Goal: Task Accomplishment & Management: Use online tool/utility

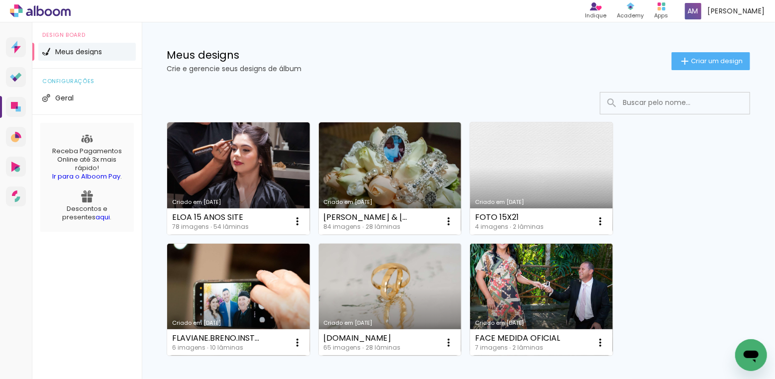
scroll to position [12, 0]
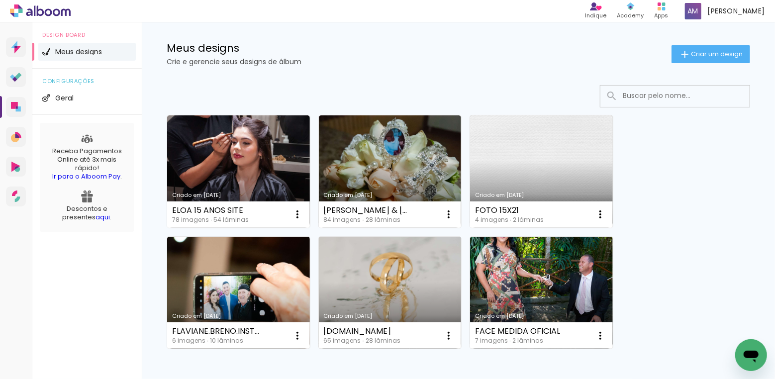
click at [391, 254] on link "Criado em [DATE]" at bounding box center [390, 293] width 143 height 112
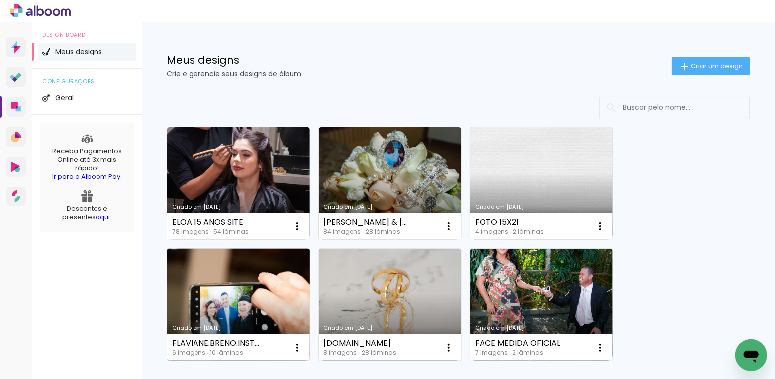
click at [242, 295] on link "Criado em [DATE]" at bounding box center [238, 305] width 143 height 112
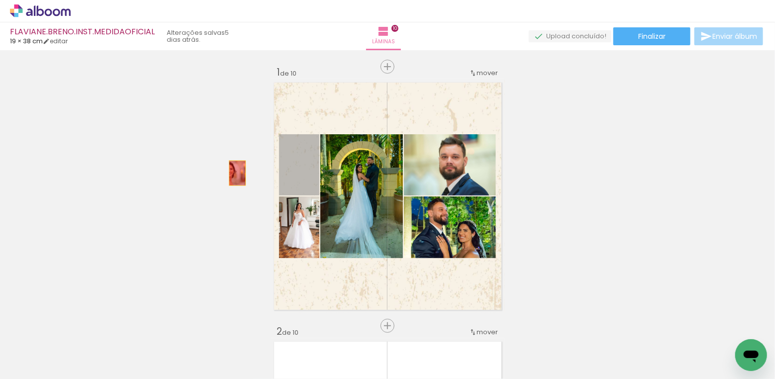
drag, startPoint x: 302, startPoint y: 178, endPoint x: 237, endPoint y: 173, distance: 65.3
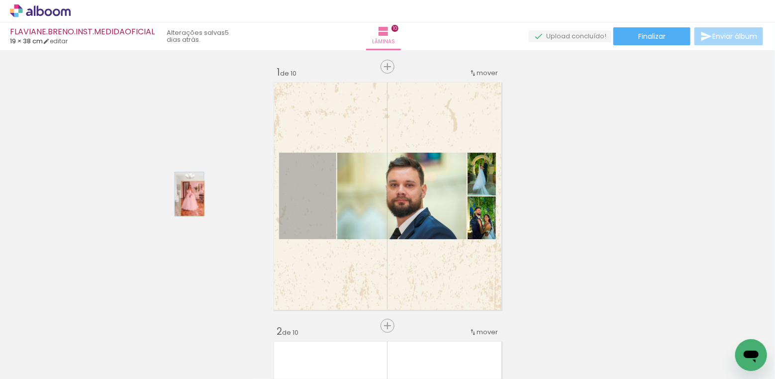
drag, startPoint x: 303, startPoint y: 226, endPoint x: 229, endPoint y: 214, distance: 74.5
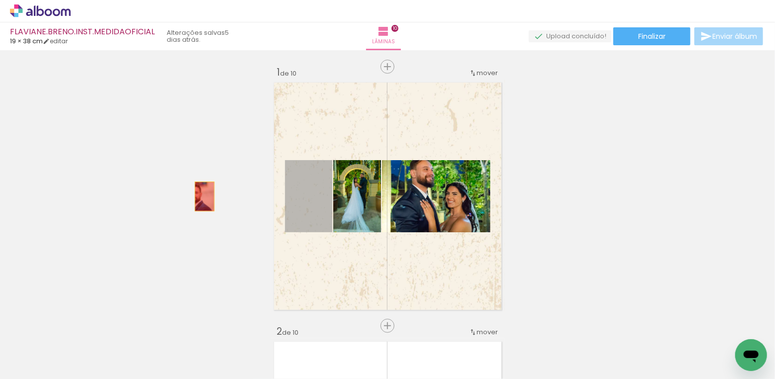
drag, startPoint x: 311, startPoint y: 210, endPoint x: 204, endPoint y: 196, distance: 107.3
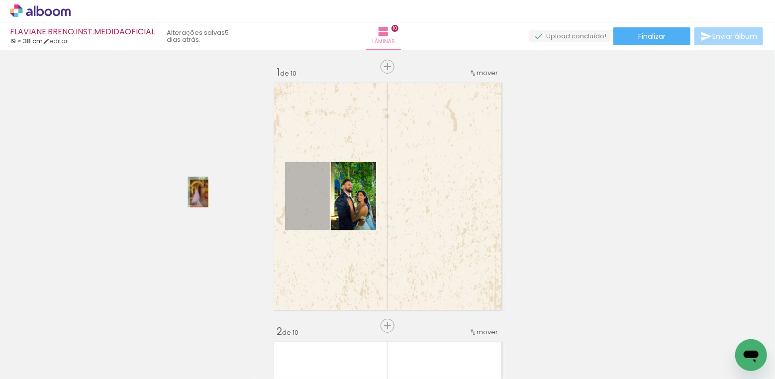
drag, startPoint x: 317, startPoint y: 213, endPoint x: 199, endPoint y: 193, distance: 119.5
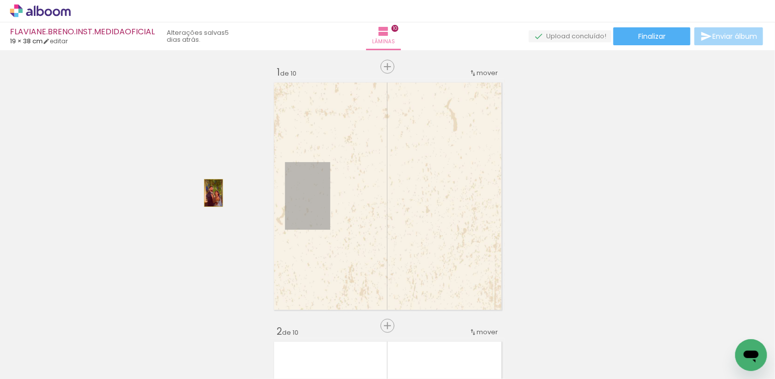
drag, startPoint x: 301, startPoint y: 210, endPoint x: 213, endPoint y: 193, distance: 89.1
click at [137, 326] on iron-icon at bounding box center [133, 325] width 10 height 10
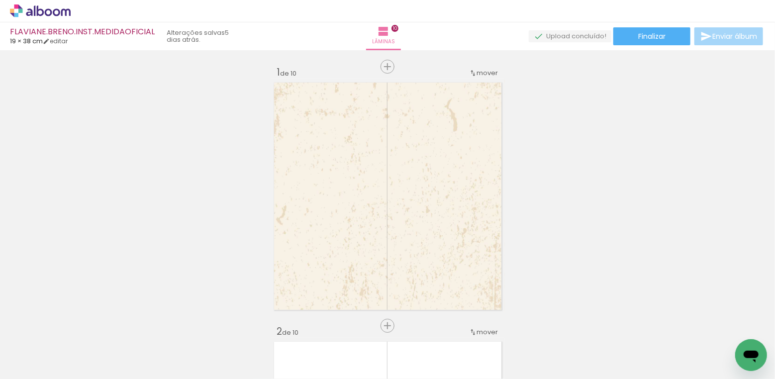
click at [137, 326] on iron-icon at bounding box center [133, 325] width 10 height 10
click at [39, 367] on span "Adicionar Fotos" at bounding box center [35, 365] width 30 height 11
click at [0, 0] on input "file" at bounding box center [0, 0] width 0 height 0
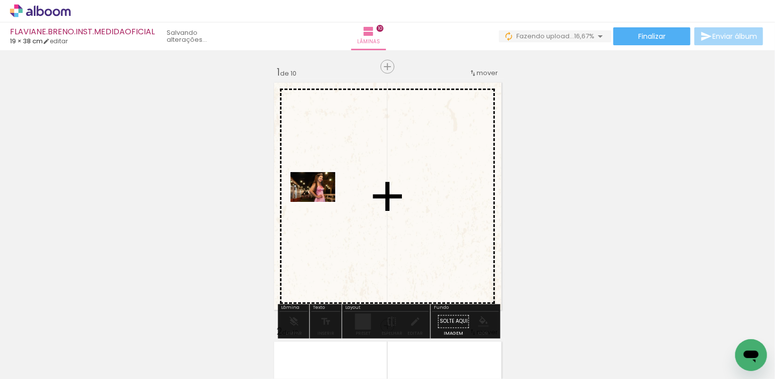
drag, startPoint x: 161, startPoint y: 342, endPoint x: 320, endPoint y: 202, distance: 212.2
click at [320, 202] on quentale-workspace at bounding box center [387, 189] width 775 height 379
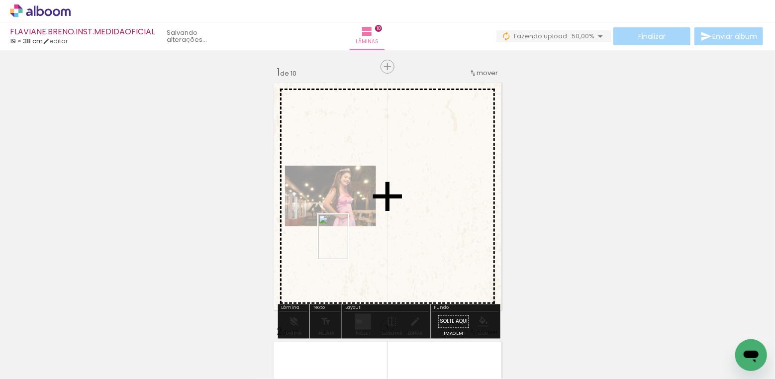
drag, startPoint x: 221, startPoint y: 331, endPoint x: 350, endPoint y: 242, distance: 156.6
click at [350, 242] on quentale-workspace at bounding box center [387, 189] width 775 height 379
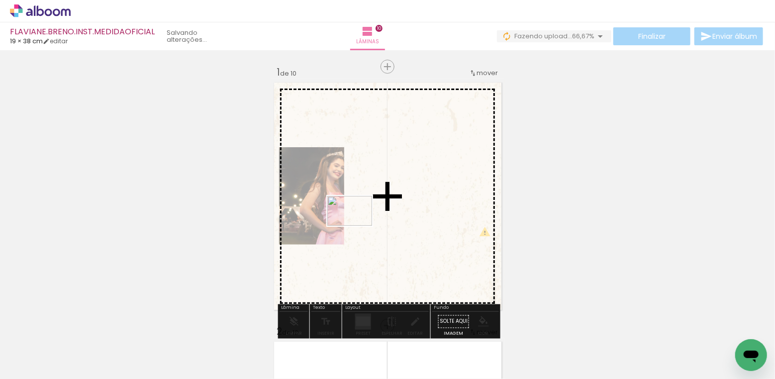
drag, startPoint x: 267, startPoint y: 343, endPoint x: 357, endPoint y: 226, distance: 147.8
click at [357, 226] on quentale-workspace at bounding box center [387, 189] width 775 height 379
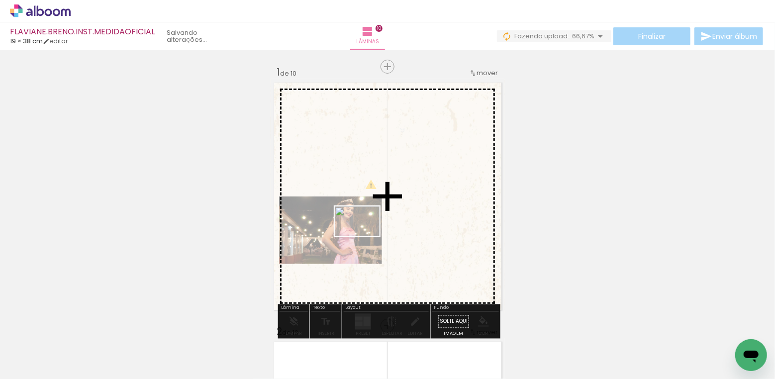
drag, startPoint x: 333, startPoint y: 347, endPoint x: 365, endPoint y: 236, distance: 115.2
click at [365, 236] on quentale-workspace at bounding box center [387, 189] width 775 height 379
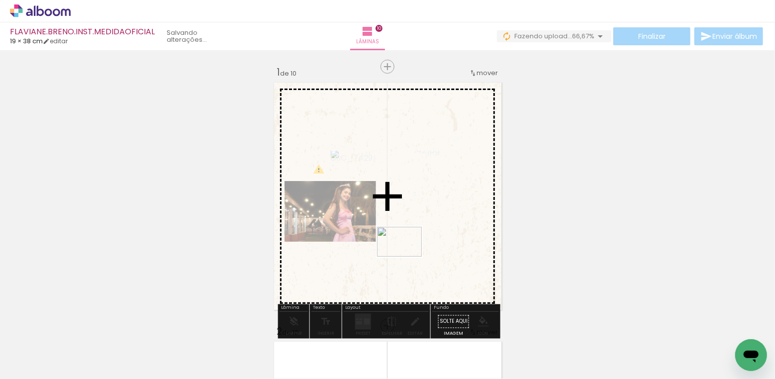
drag, startPoint x: 394, startPoint y: 351, endPoint x: 407, endPoint y: 257, distance: 95.3
click at [407, 257] on quentale-workspace at bounding box center [387, 189] width 775 height 379
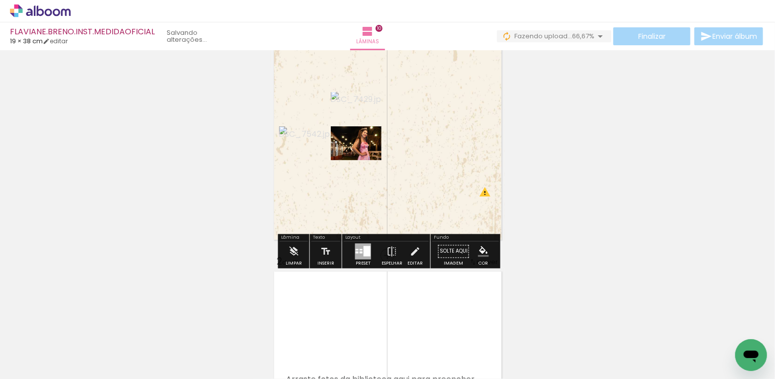
scroll to position [71, 0]
click at [365, 253] on div at bounding box center [367, 251] width 7 height 10
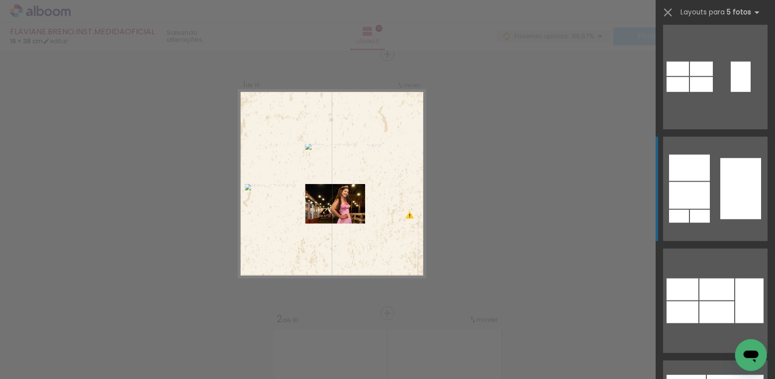
scroll to position [461, 0]
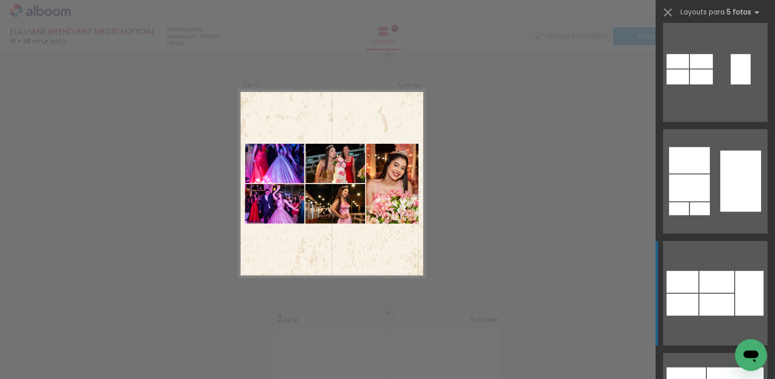
click at [744, 278] on div at bounding box center [749, 293] width 28 height 45
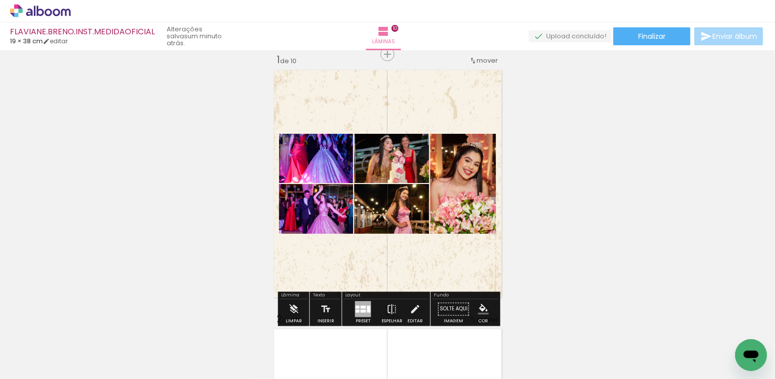
click at [363, 308] on div at bounding box center [363, 307] width 5 height 3
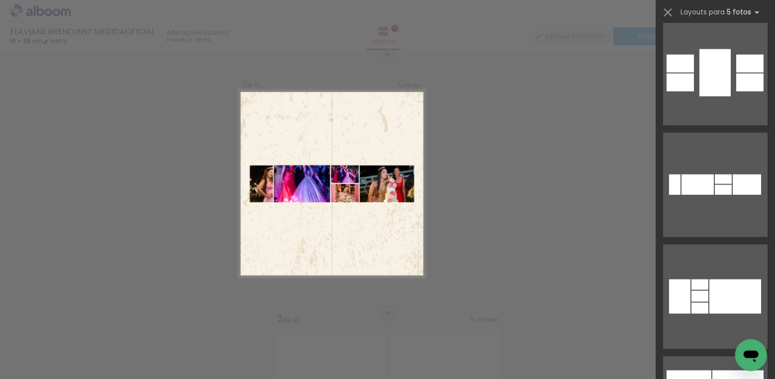
scroll to position [4729, 0]
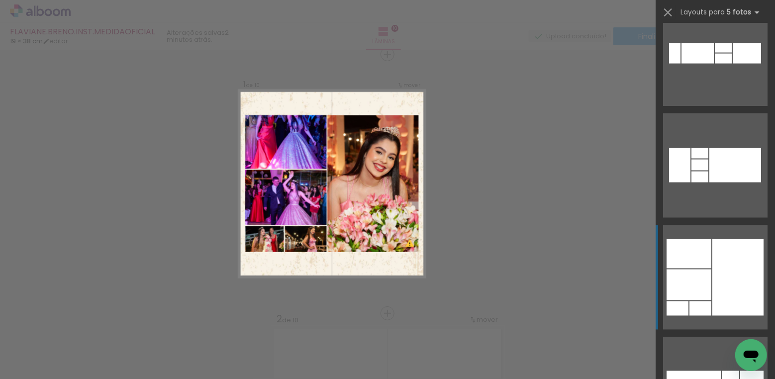
click at [728, 260] on div at bounding box center [737, 277] width 51 height 77
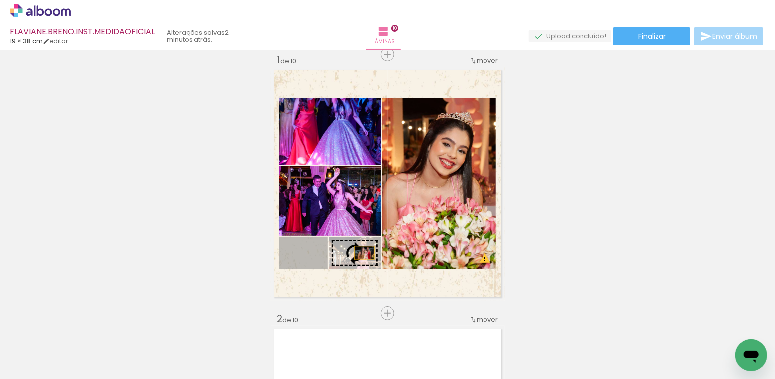
drag, startPoint x: 325, startPoint y: 254, endPoint x: 364, endPoint y: 253, distance: 39.3
click at [0, 0] on slot at bounding box center [0, 0] width 0 height 0
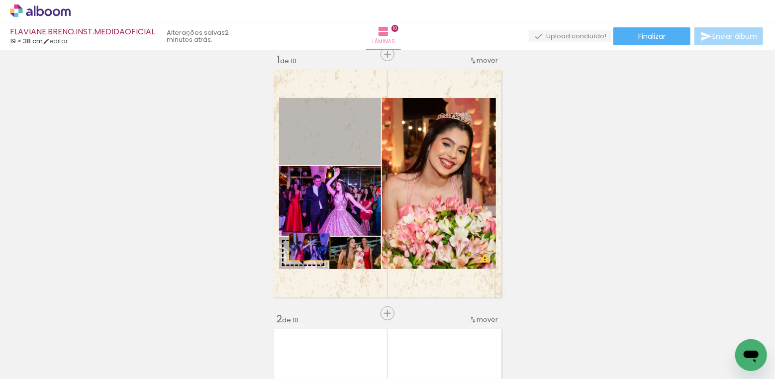
drag, startPoint x: 350, startPoint y: 128, endPoint x: 310, endPoint y: 246, distance: 124.6
click at [0, 0] on slot at bounding box center [0, 0] width 0 height 0
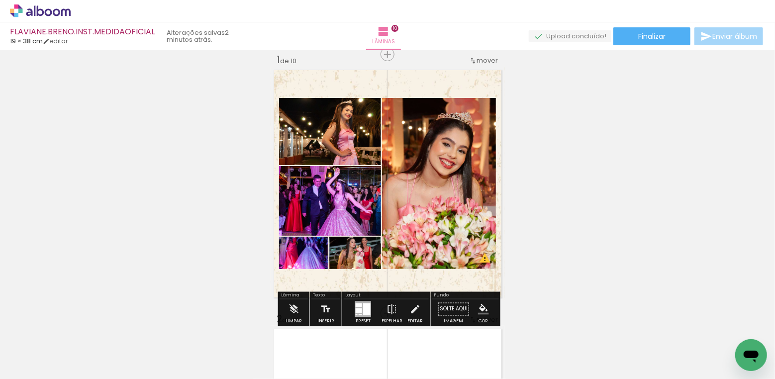
click at [324, 264] on quentale-photo at bounding box center [303, 253] width 49 height 32
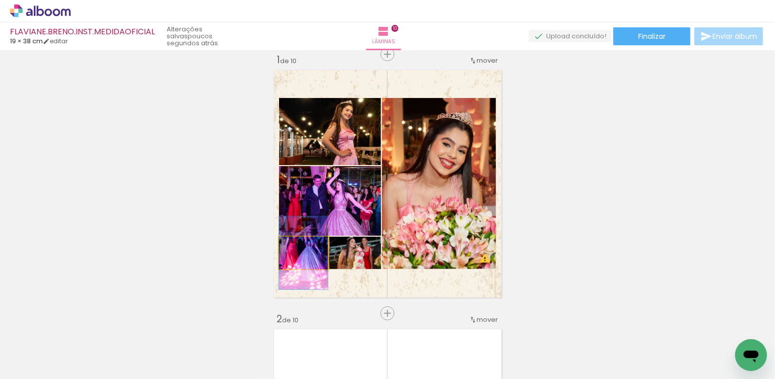
click at [287, 247] on iron-icon at bounding box center [287, 247] width 6 height 10
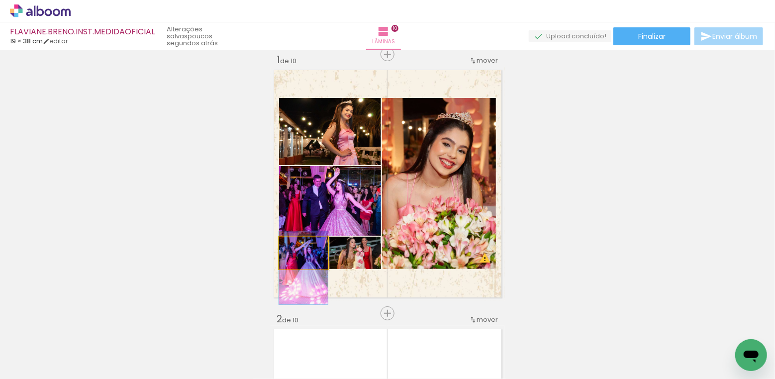
drag, startPoint x: 287, startPoint y: 247, endPoint x: 289, endPoint y: 262, distance: 15.1
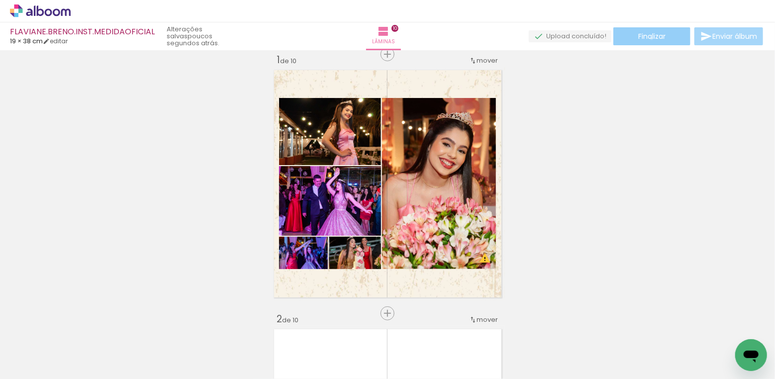
click at [648, 38] on span "Finalizar" at bounding box center [651, 36] width 27 height 7
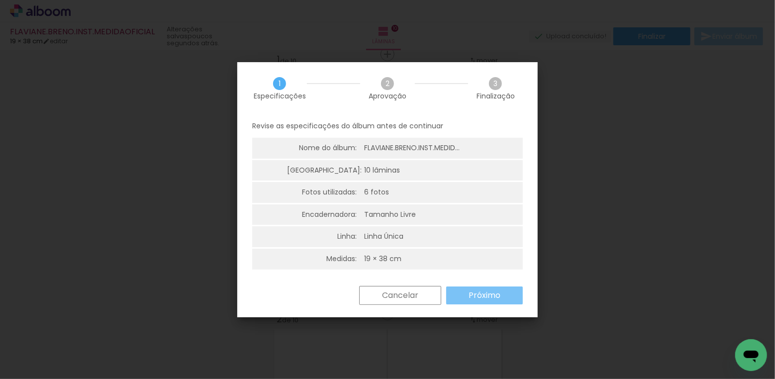
click at [0, 0] on slot "Próximo" at bounding box center [0, 0] width 0 height 0
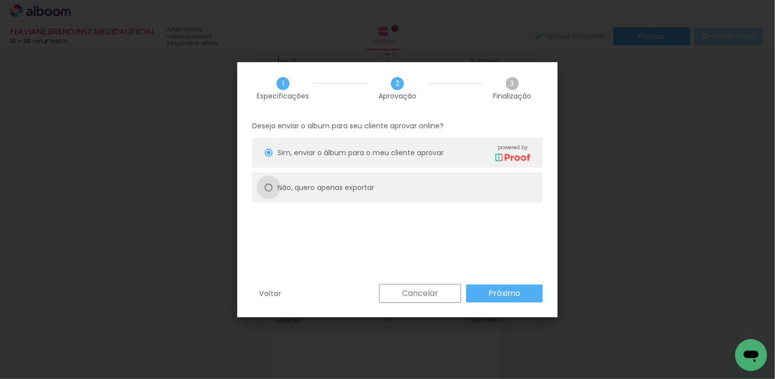
click at [268, 187] on div at bounding box center [269, 188] width 8 height 8
type paper-radio-button "on"
click at [0, 0] on slot "Próximo" at bounding box center [0, 0] width 0 height 0
type input "Alta, 300 DPI"
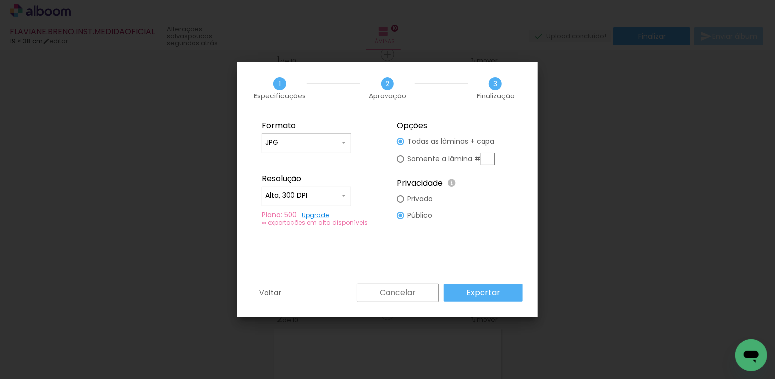
click at [399, 160] on div at bounding box center [400, 158] width 7 height 7
type paper-radio-button "on"
click at [483, 157] on input "text" at bounding box center [487, 159] width 14 height 12
type input "1"
click at [0, 0] on slot "Exportar" at bounding box center [0, 0] width 0 height 0
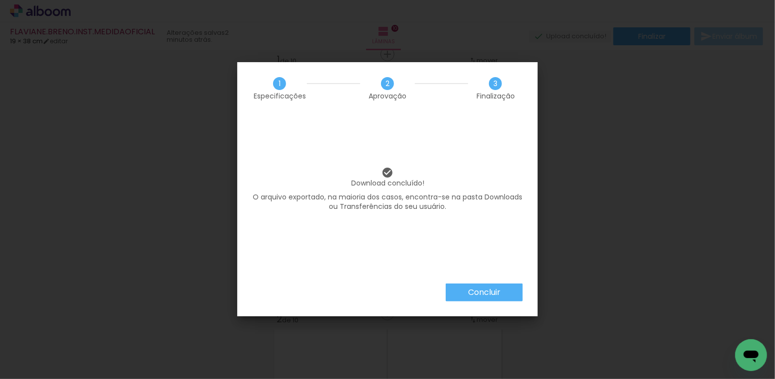
click at [0, 0] on slot "Concluir" at bounding box center [0, 0] width 0 height 0
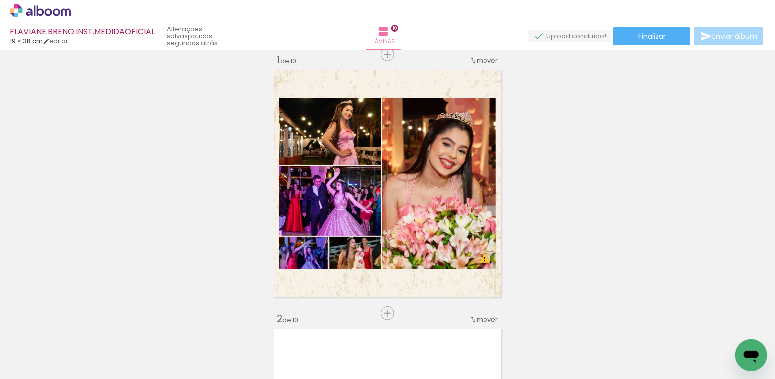
click at [42, 14] on icon at bounding box center [40, 10] width 7 height 10
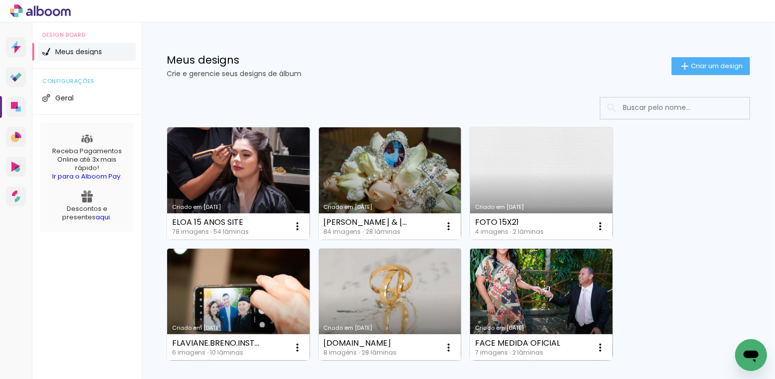
click at [412, 283] on link "Criado em [DATE]" at bounding box center [390, 305] width 143 height 112
